Goal: Browse casually: Explore the website without a specific task or goal

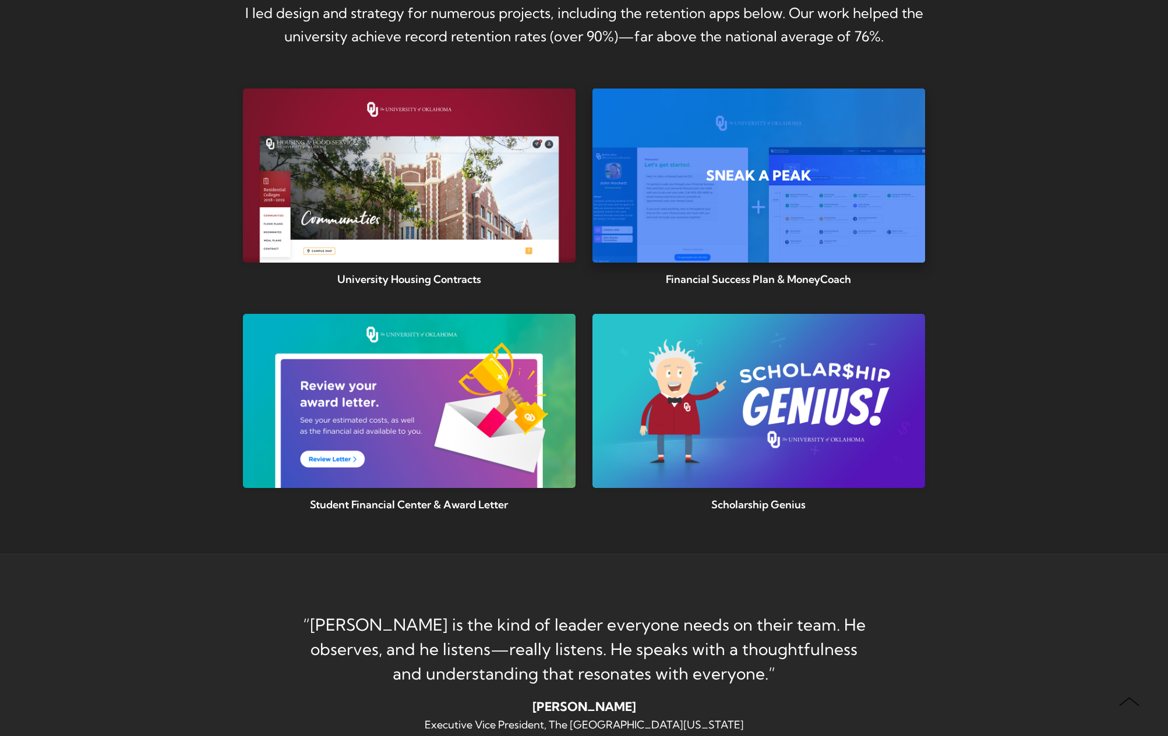
scroll to position [1054, 0]
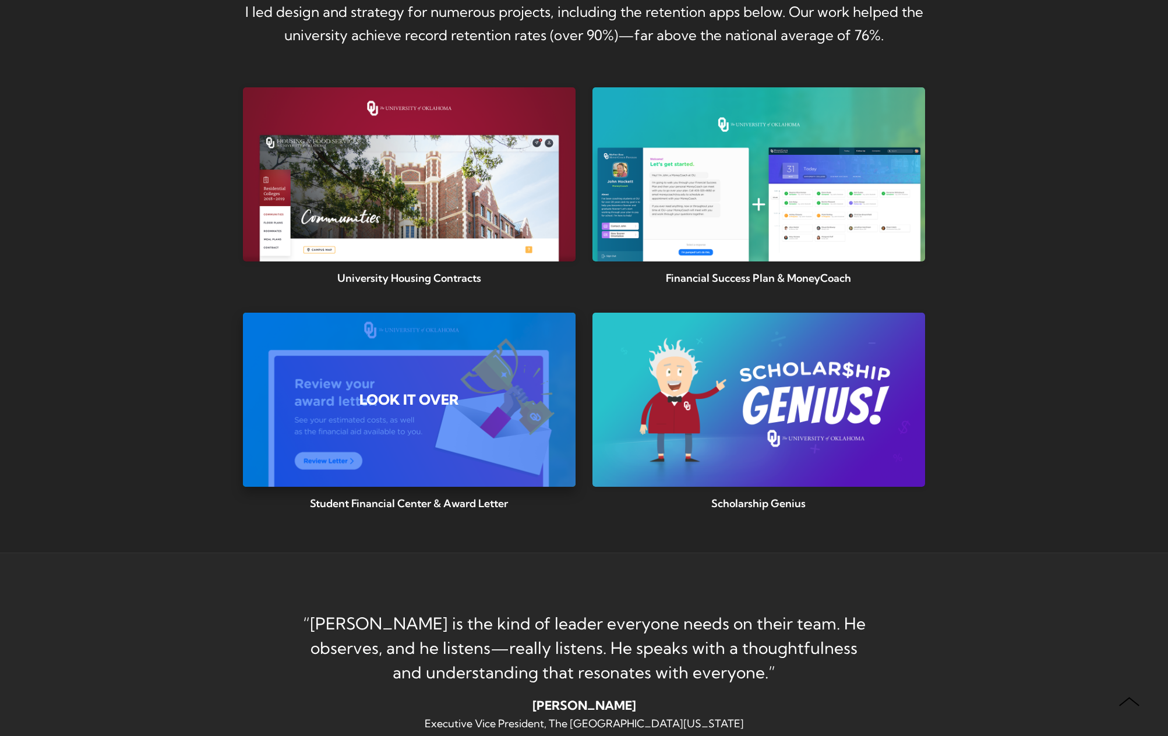
click at [403, 390] on div "Student Financial Center & Award Letter Look it over" at bounding box center [409, 400] width 332 height 50
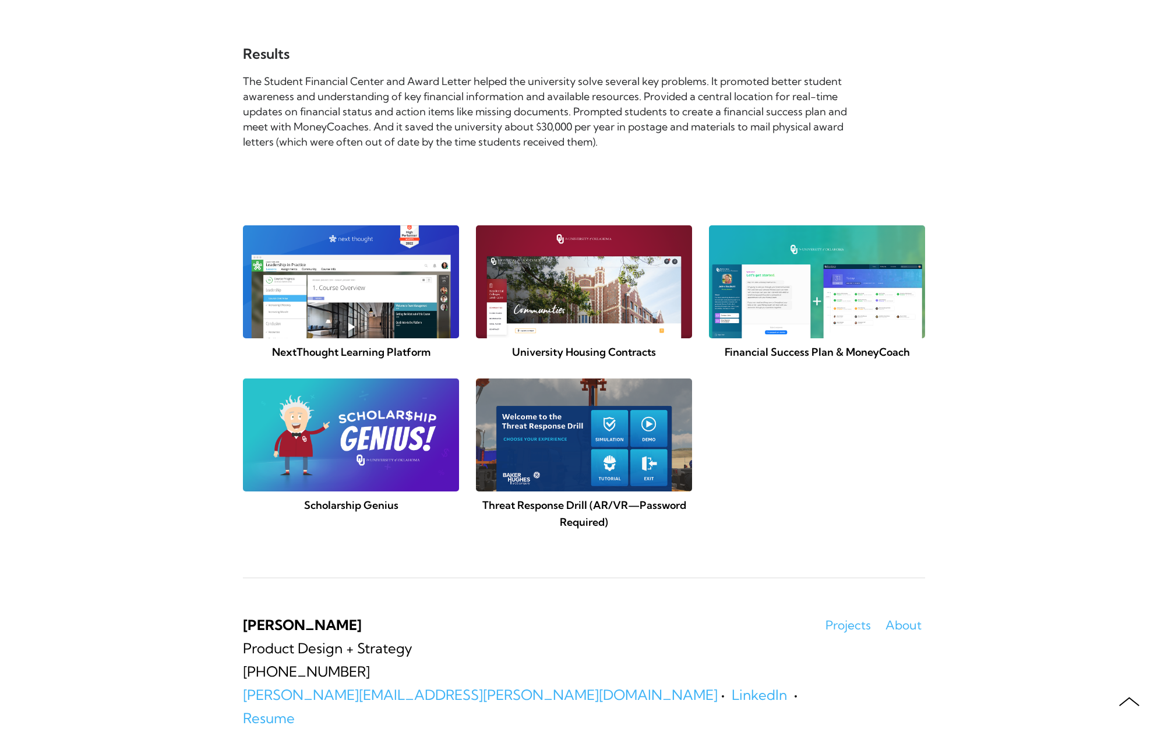
scroll to position [8904, 0]
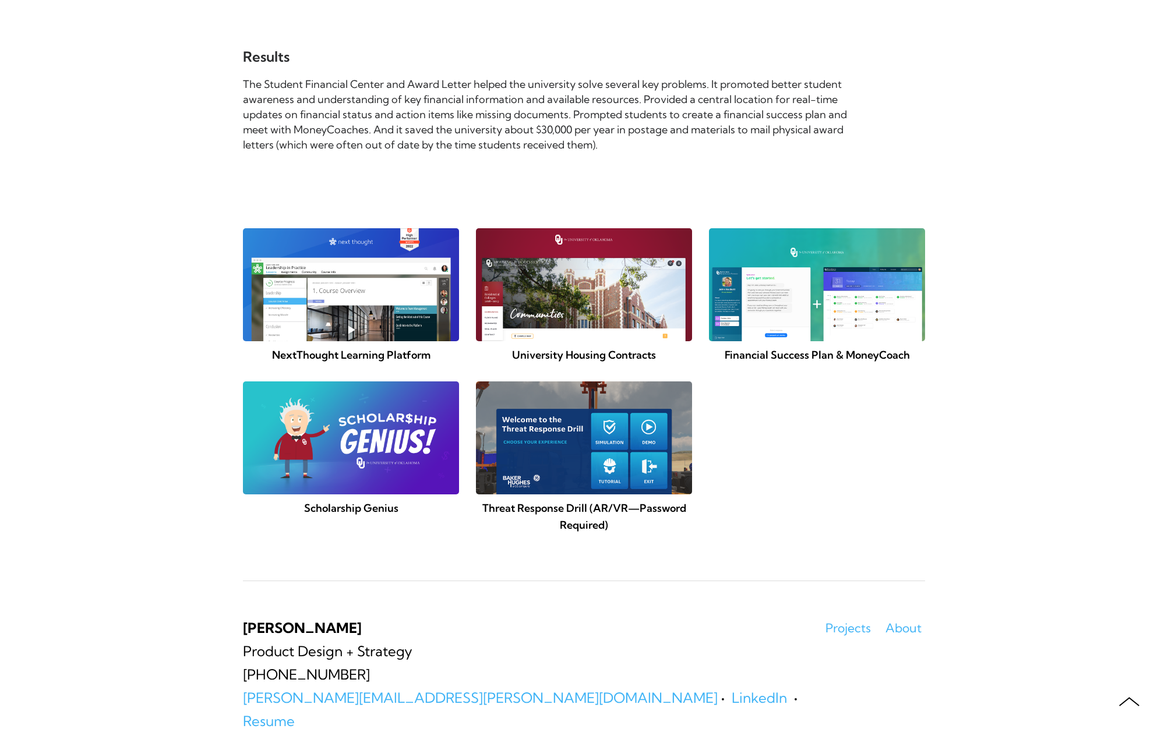
click at [580, 302] on img at bounding box center [584, 284] width 227 height 119
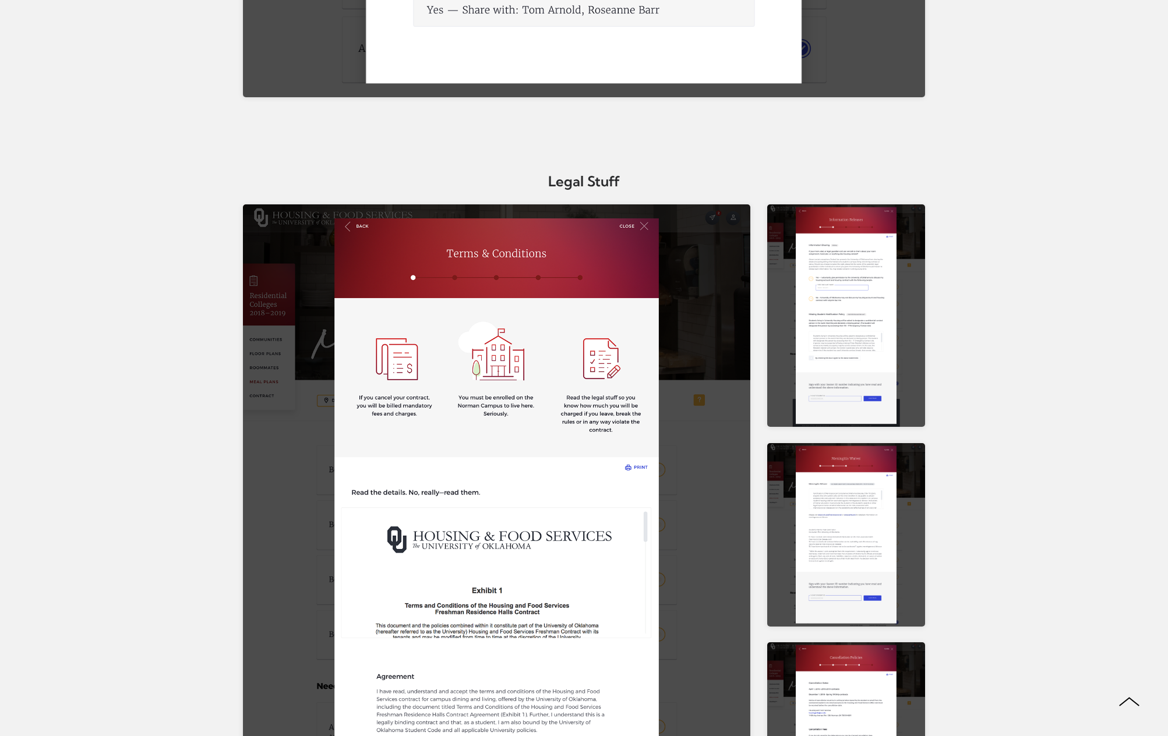
scroll to position [11094, 0]
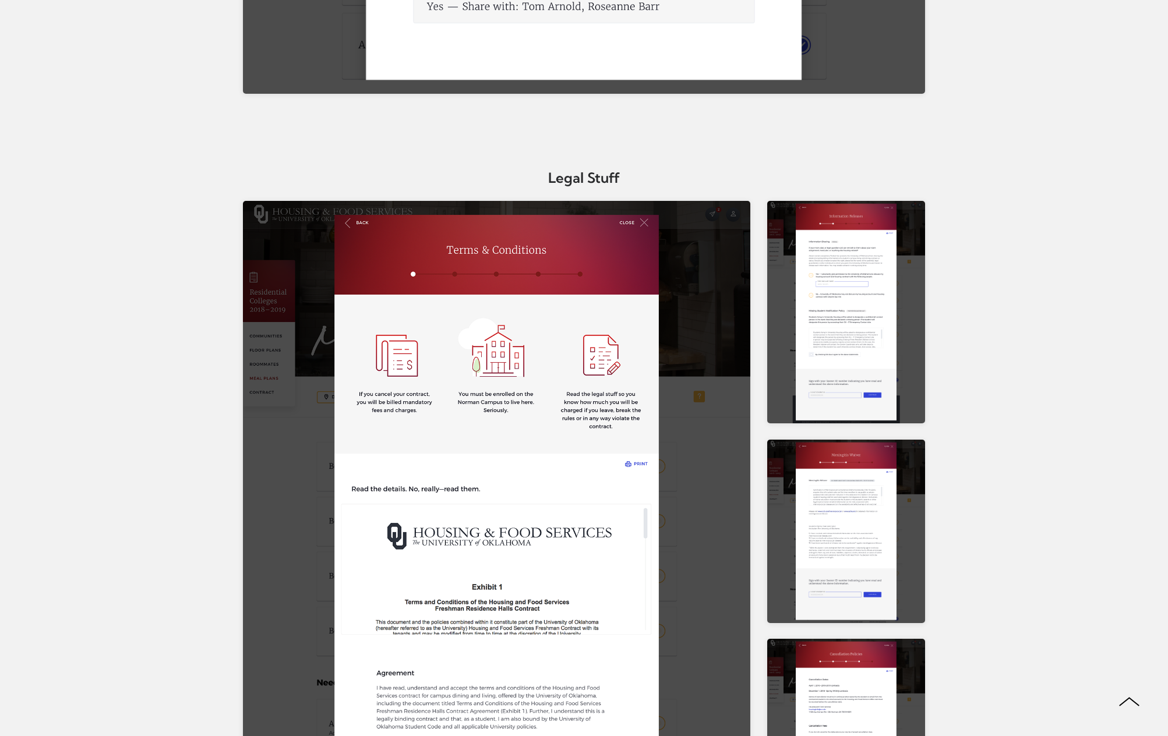
click at [825, 285] on img at bounding box center [845, 312] width 157 height 223
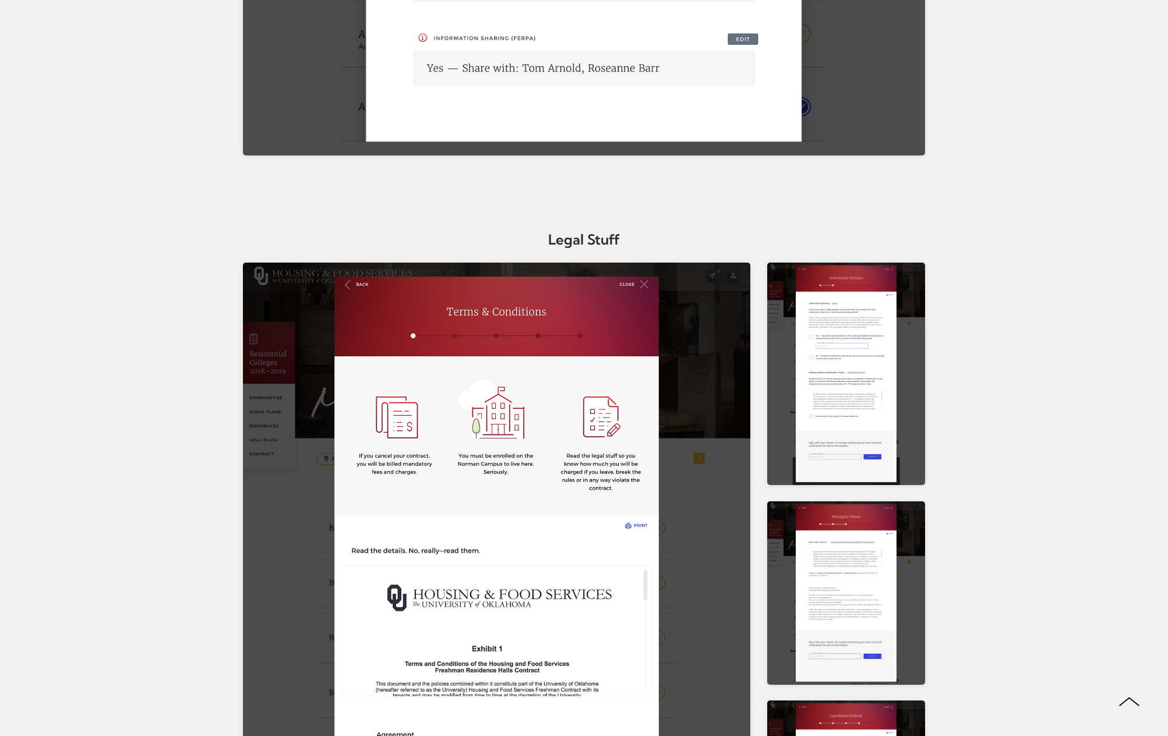
scroll to position [11038, 0]
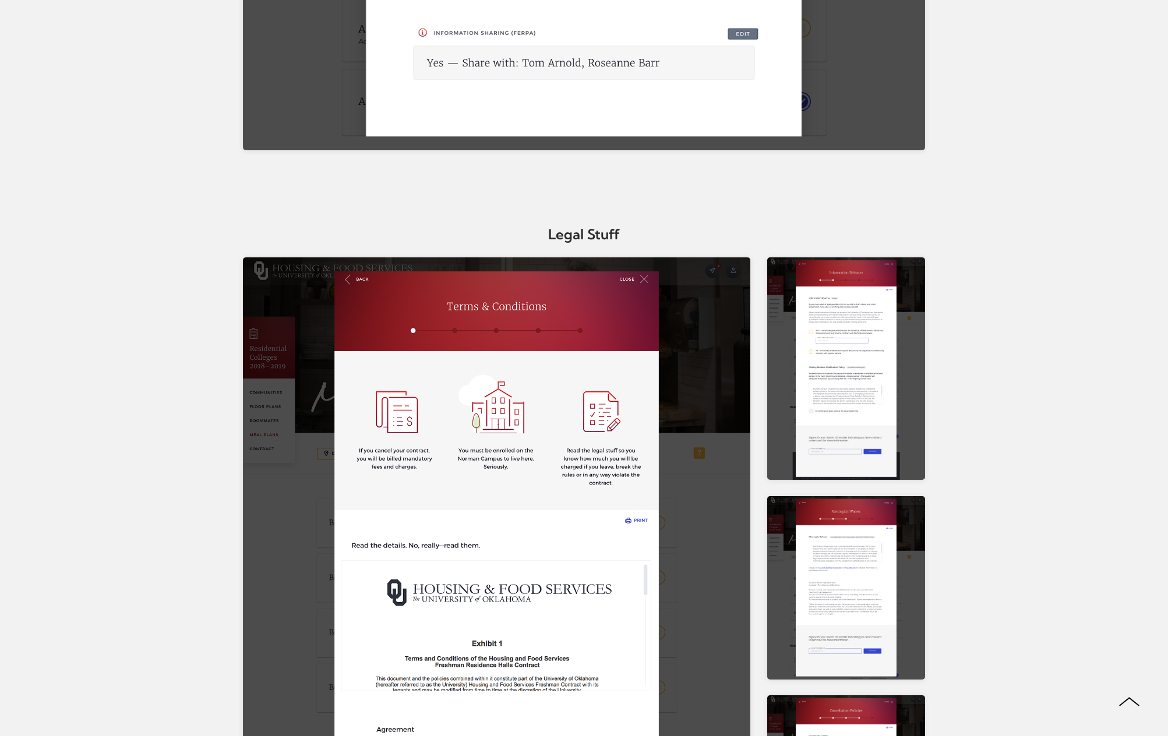
click at [832, 555] on img at bounding box center [845, 587] width 157 height 183
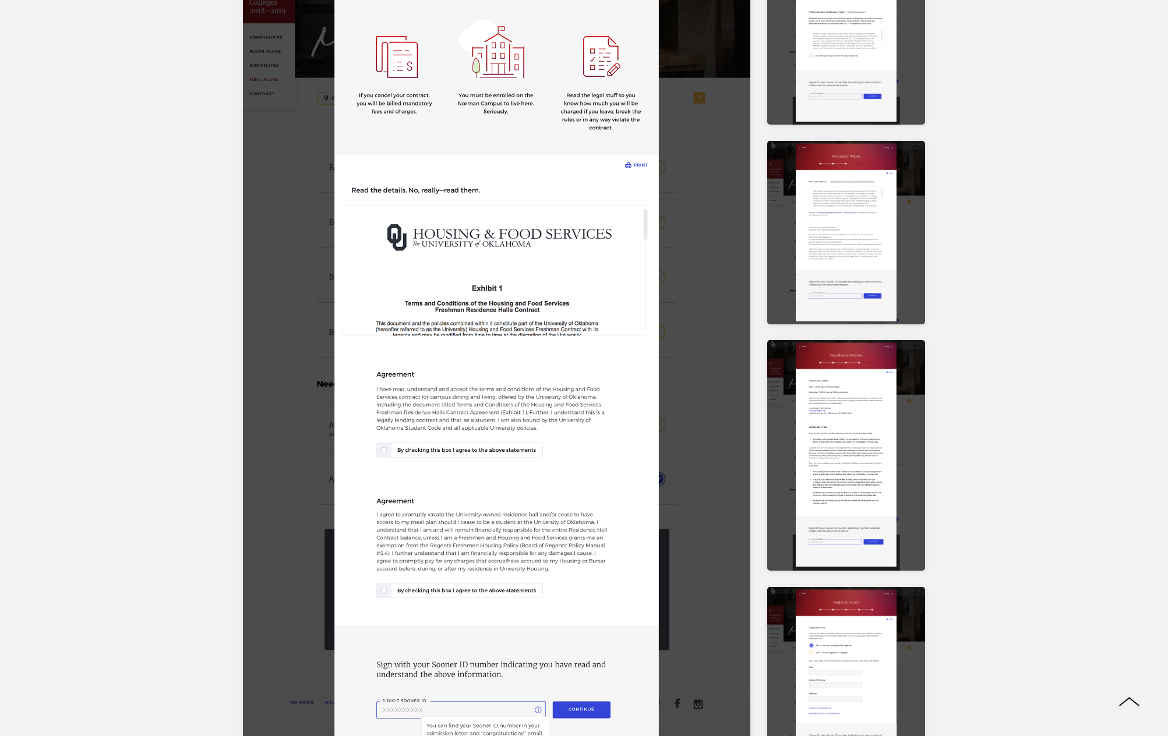
scroll to position [11400, 0]
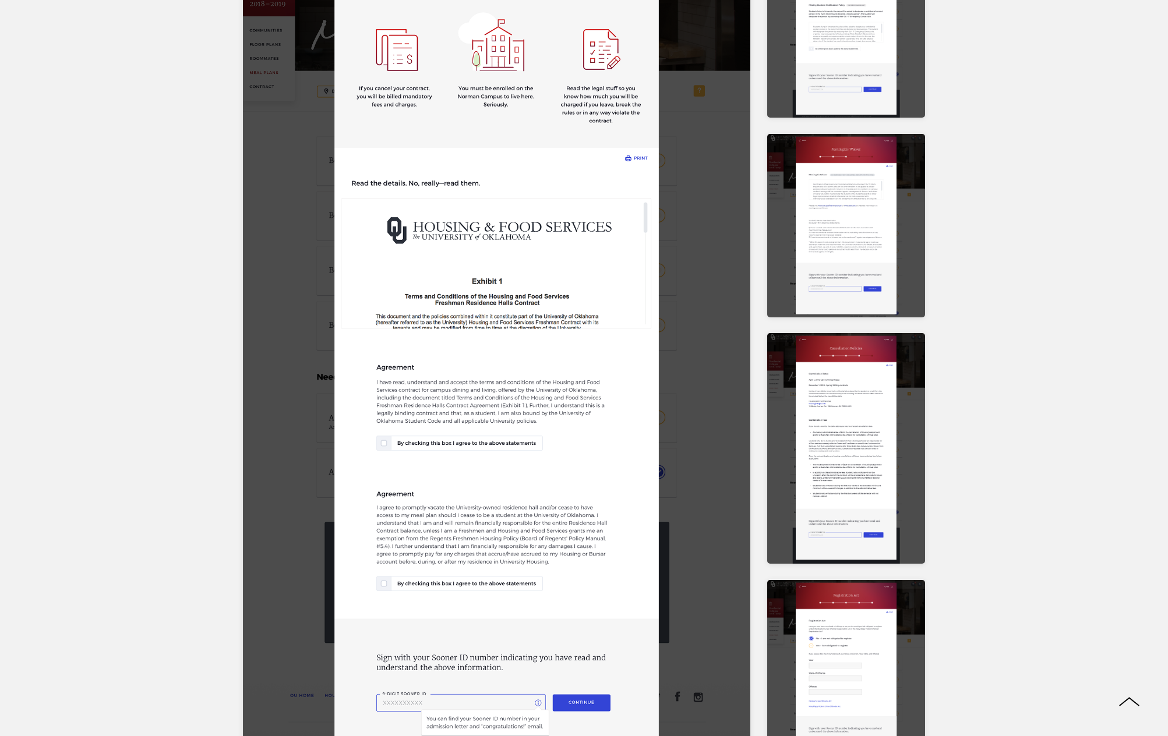
click at [781, 443] on img at bounding box center [845, 448] width 157 height 231
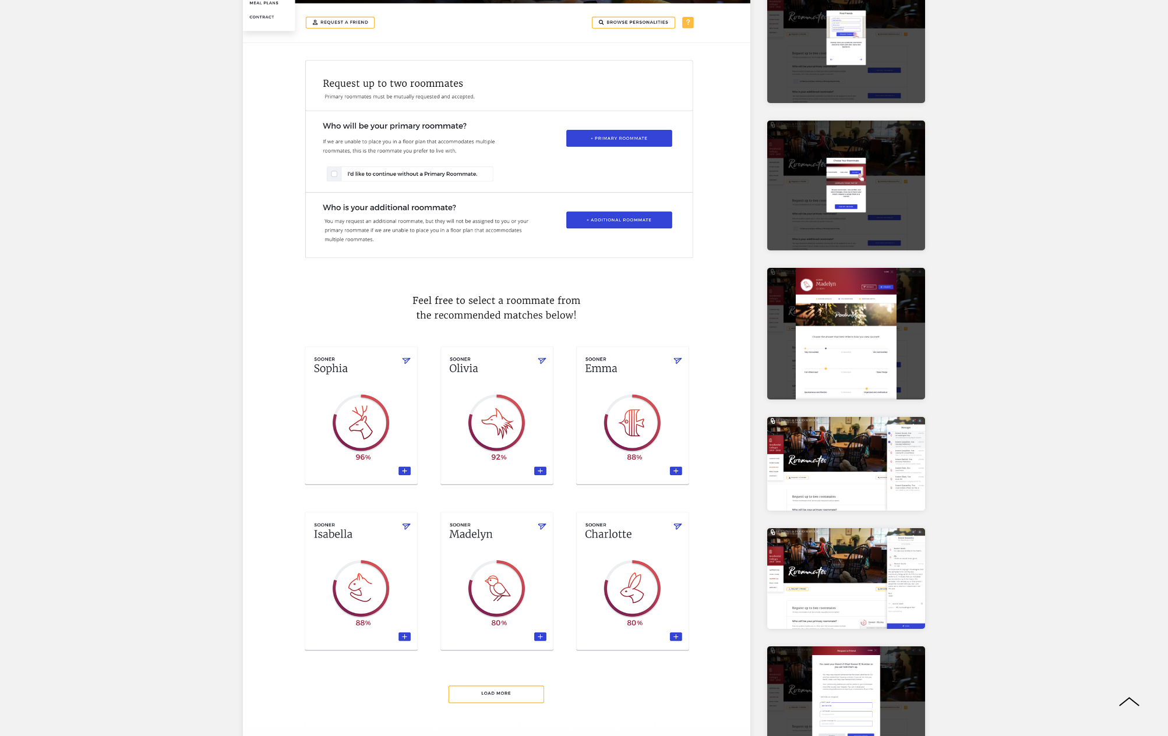
scroll to position [8383, 0]
